Goal: Information Seeking & Learning: Learn about a topic

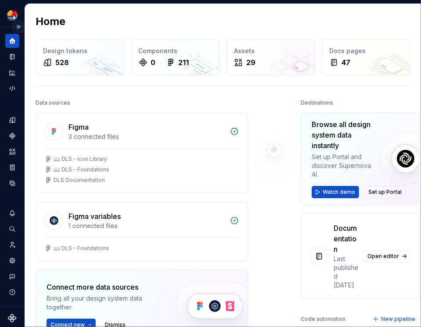
click at [18, 28] on button "Expand sidebar" at bounding box center [18, 27] width 12 height 12
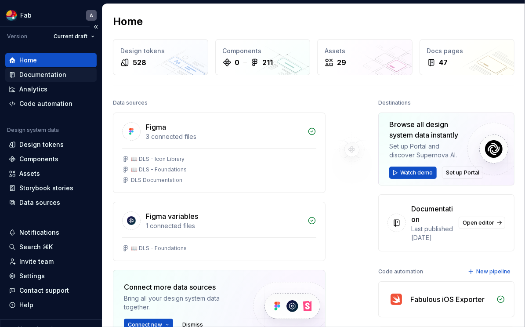
click at [65, 73] on div "Documentation" at bounding box center [51, 74] width 84 height 9
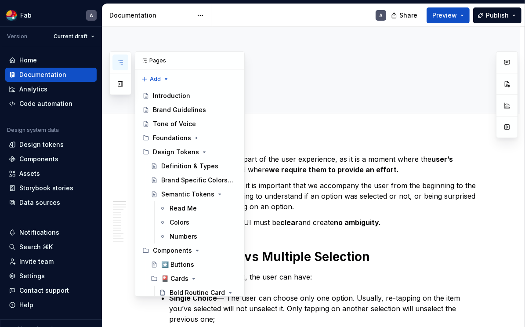
click at [119, 64] on icon "button" at bounding box center [120, 62] width 7 height 7
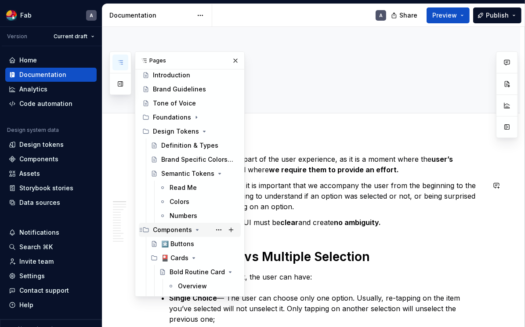
scroll to position [21, 0]
click at [182, 240] on div "*️⃣ Buttons" at bounding box center [177, 243] width 33 height 9
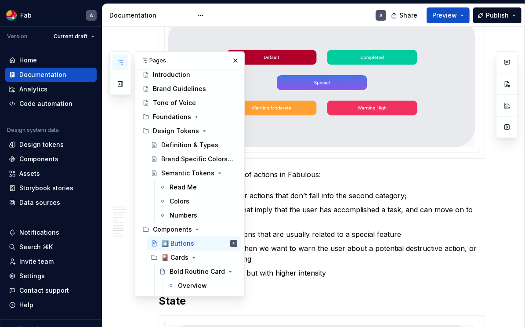
scroll to position [2496, 0]
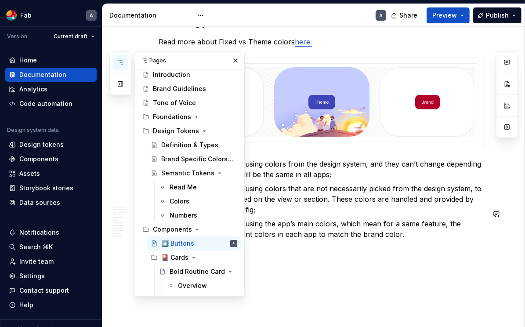
click at [359, 218] on p "Brand — The button is using the app’s main colors, which mean for a same featur…" at bounding box center [327, 228] width 316 height 21
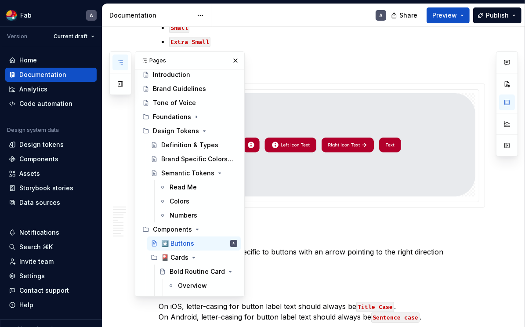
scroll to position [2004, 0]
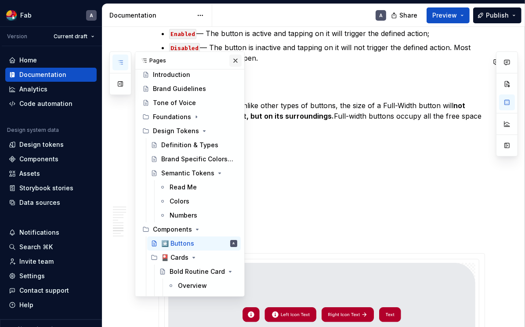
click at [234, 61] on button "button" at bounding box center [235, 60] width 12 height 12
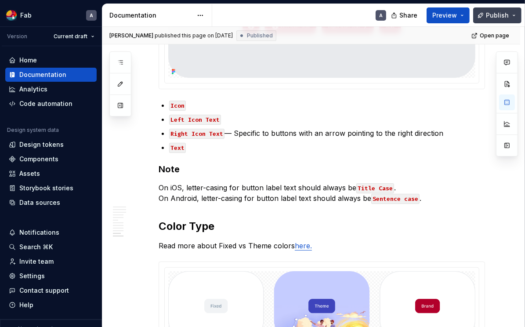
scroll to position [2327, 0]
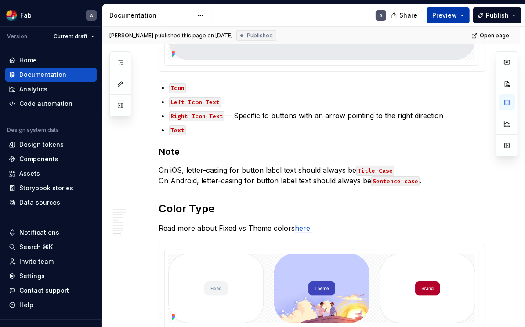
click at [421, 18] on button "Preview" at bounding box center [447, 15] width 43 height 16
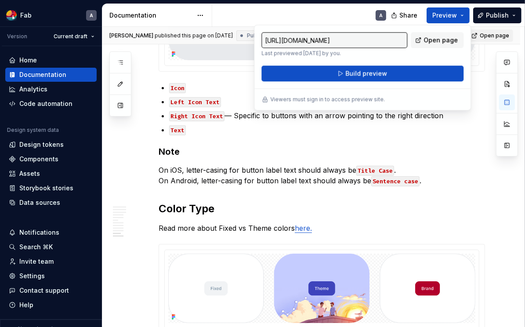
click at [421, 34] on span "Open page" at bounding box center [493, 35] width 29 height 7
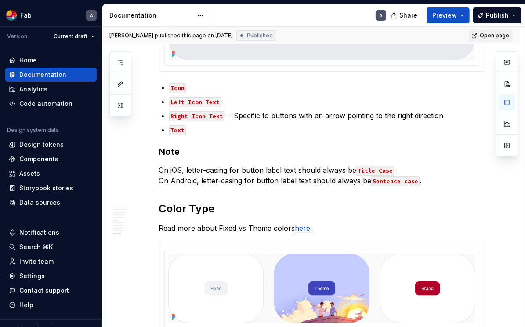
type textarea "*"
